Goal: Check status: Check status

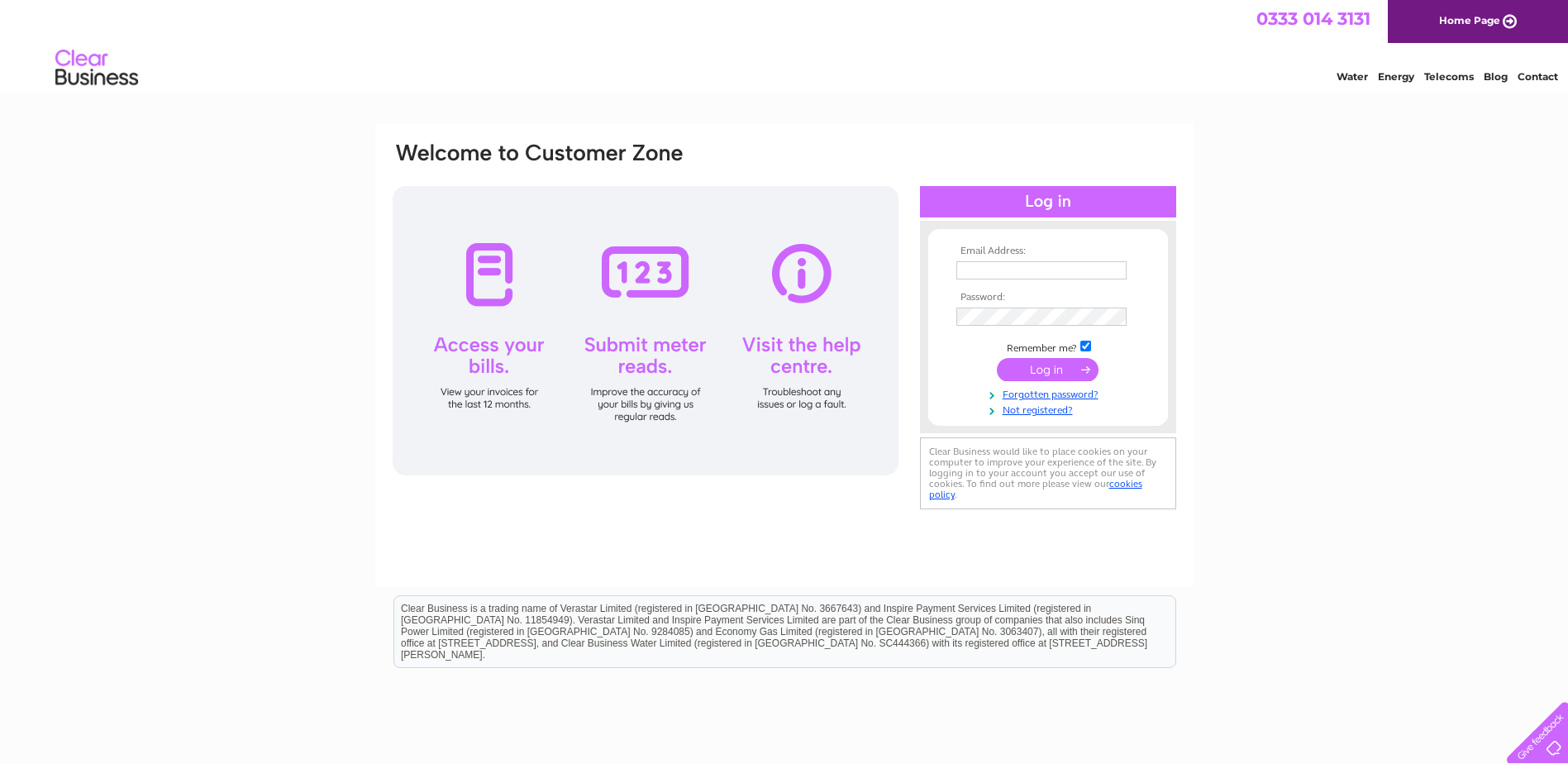
type input "[EMAIL_ADDRESS][DOMAIN_NAME]"
click at [1041, 373] on input "submit" at bounding box center [1048, 369] width 102 height 23
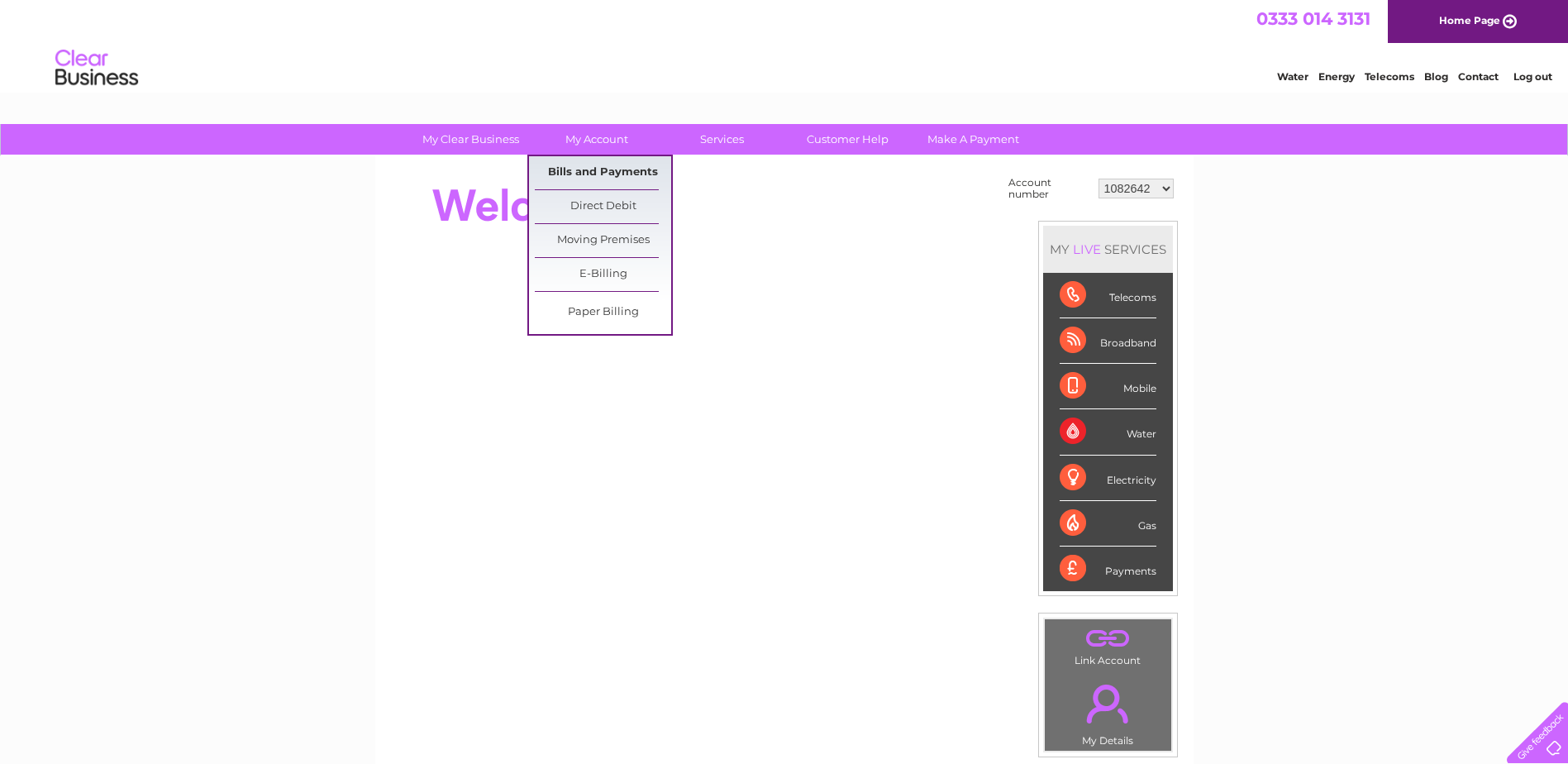
click at [584, 178] on link "Bills and Payments" at bounding box center [603, 173] width 136 height 33
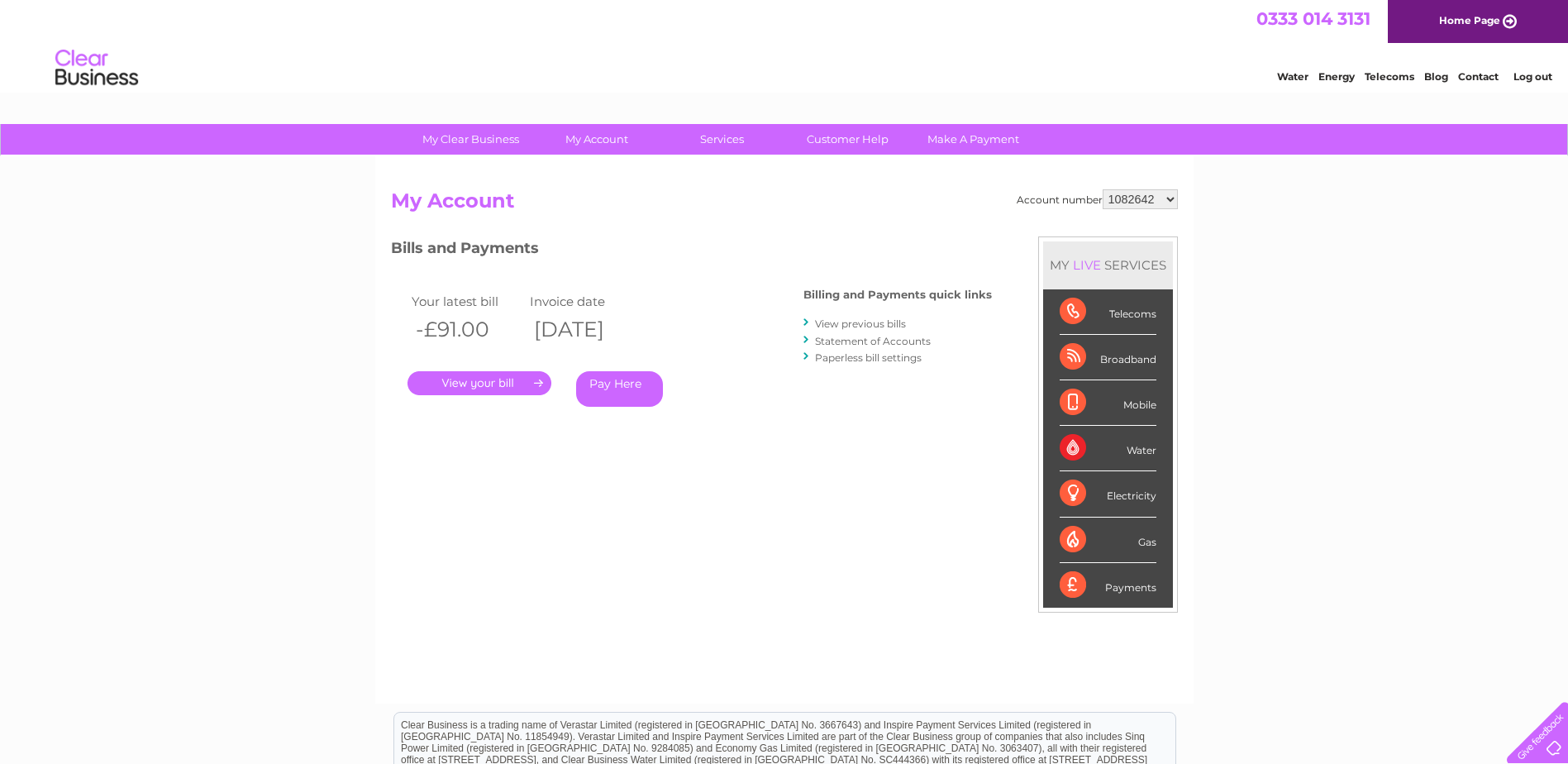
click at [1165, 197] on select "1082642 30324115" at bounding box center [1139, 199] width 75 height 20
select select "30324115"
click at [1103, 189] on select "1082642 30324115" at bounding box center [1139, 199] width 75 height 20
